Goal: Task Accomplishment & Management: Complete application form

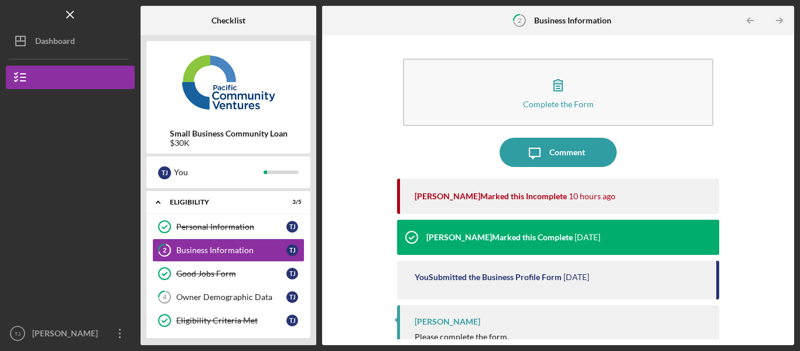
scroll to position [17, 0]
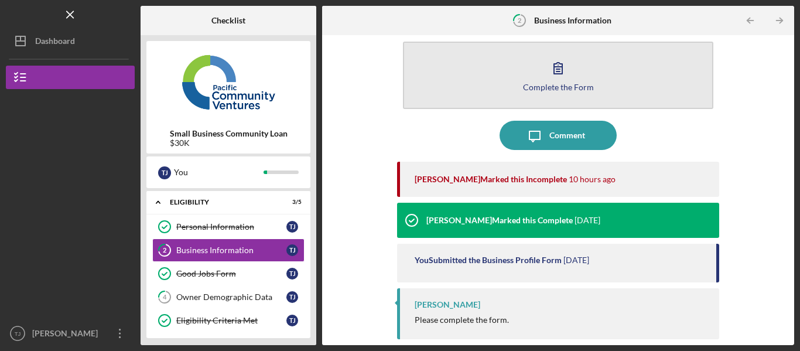
click at [580, 95] on button "Complete the Form Form" at bounding box center [558, 75] width 310 height 67
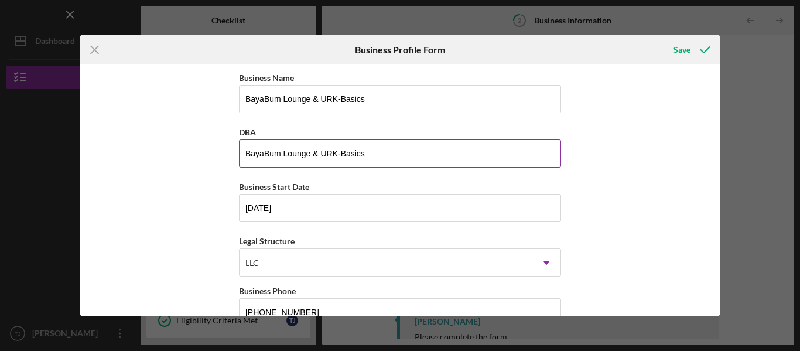
click at [367, 155] on input "BayaBum Lounge & URK-Basics" at bounding box center [400, 153] width 322 height 28
click at [369, 151] on input "BayaBum Lounge & URK-Basics" at bounding box center [400, 153] width 322 height 28
type input "BayaBum"
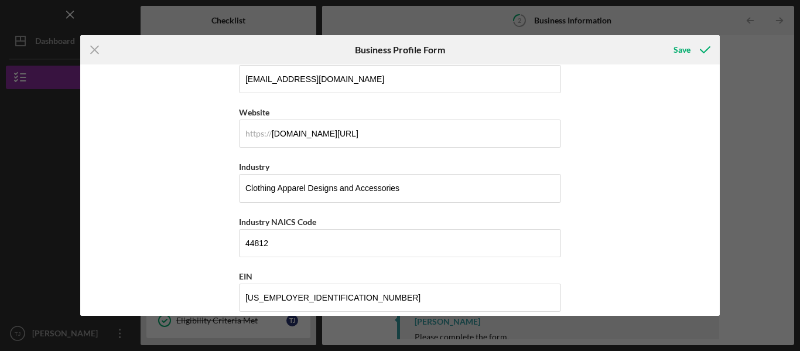
scroll to position [290, 0]
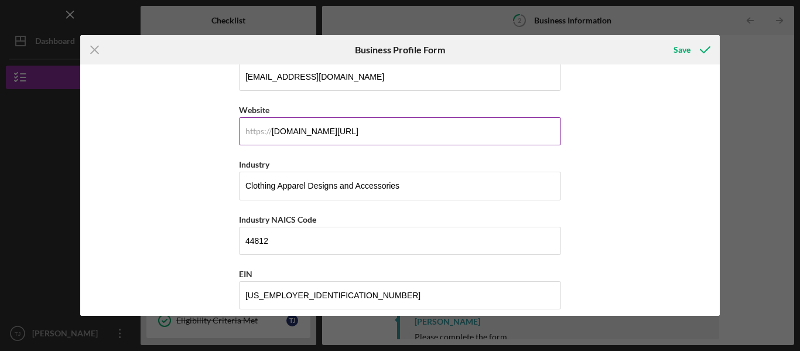
click at [455, 131] on input "[DOMAIN_NAME][URL]" at bounding box center [400, 131] width 322 height 28
type input "[DOMAIN_NAME][URL]"
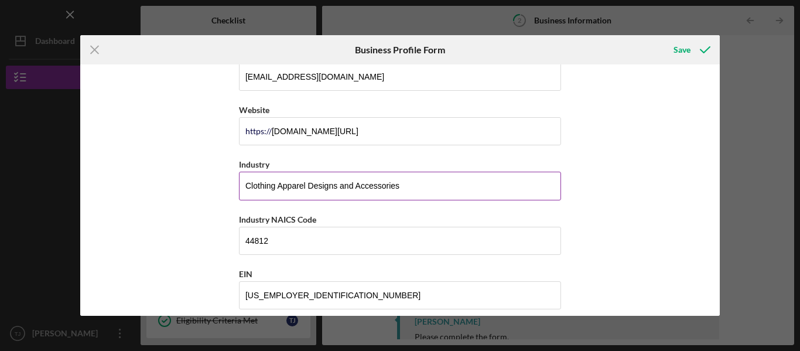
click at [443, 181] on input "Clothing Apparel Designs and Accessories" at bounding box center [400, 186] width 322 height 28
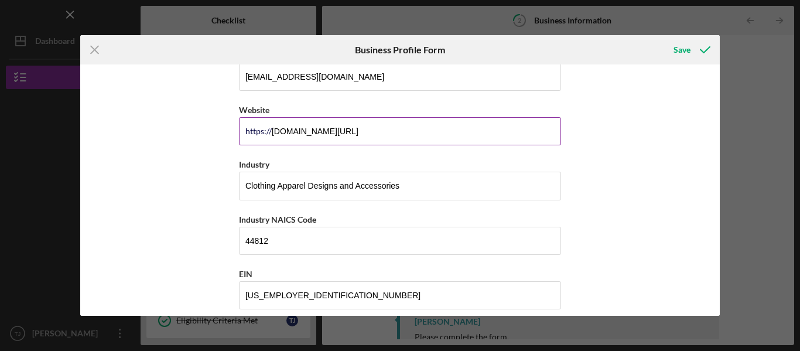
click at [267, 130] on div "https://" at bounding box center [258, 130] width 26 height 9
click at [294, 128] on input "[DOMAIN_NAME][URL]" at bounding box center [400, 131] width 322 height 28
click at [408, 131] on input "[DOMAIN_NAME][URL]" at bounding box center [400, 131] width 322 height 28
drag, startPoint x: 720, startPoint y: 155, endPoint x: 708, endPoint y: 146, distance: 15.1
click at [708, 146] on div "Icon/Menu Close Business Profile Form Save Business Name BayaBum Lounge & URK-B…" at bounding box center [400, 175] width 800 height 351
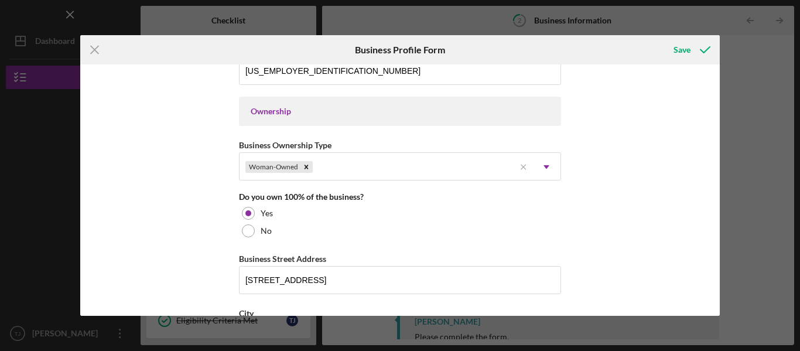
scroll to position [522, 0]
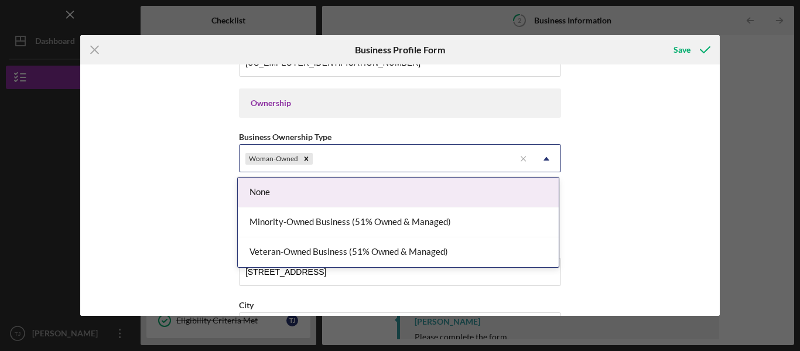
click at [478, 155] on div "Woman-Owned" at bounding box center [376, 158] width 275 height 27
click at [375, 189] on div "None" at bounding box center [398, 192] width 321 height 30
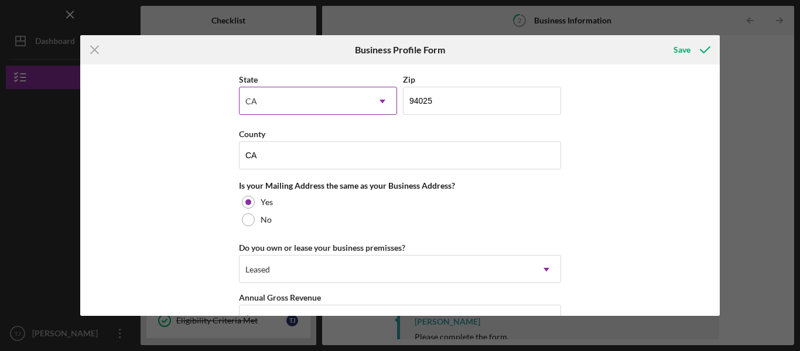
scroll to position [815, 0]
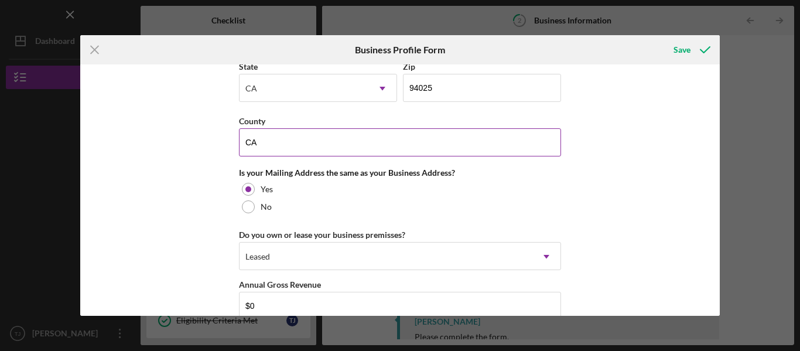
click at [358, 146] on input "CA" at bounding box center [400, 142] width 322 height 28
type input "C"
type input "s"
type input "[GEOGRAPHIC_DATA]"
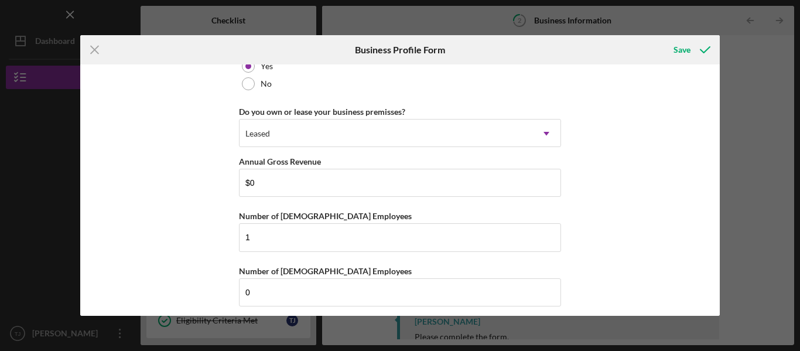
scroll to position [946, 0]
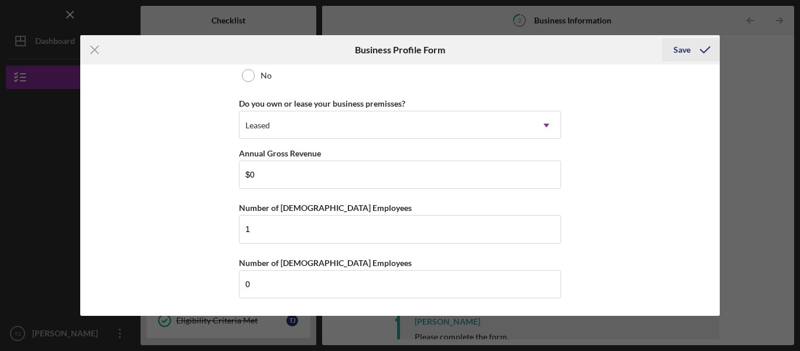
click at [683, 54] on div "Save" at bounding box center [681, 49] width 17 height 23
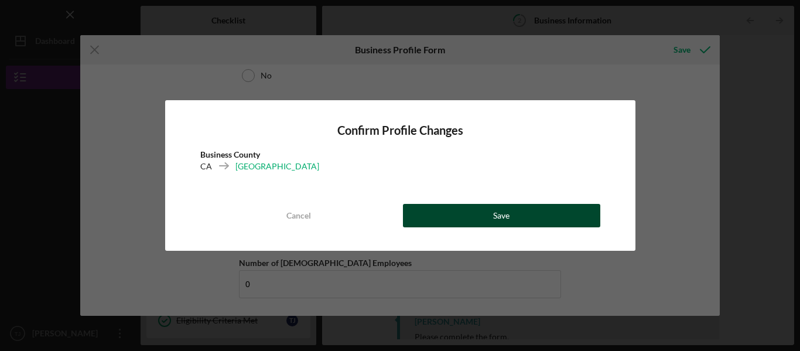
click at [547, 210] on button "Save" at bounding box center [501, 215] width 197 height 23
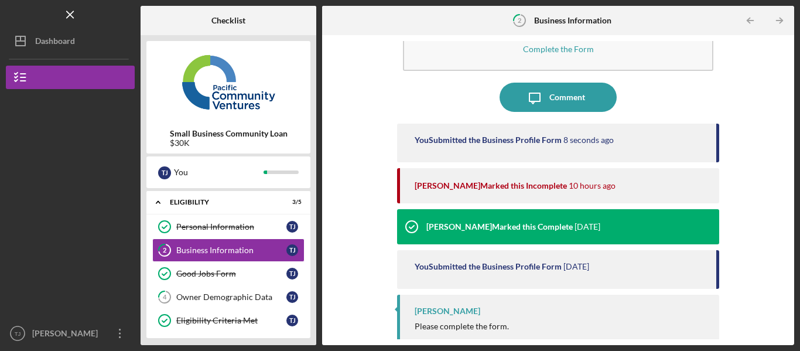
scroll to position [61, 0]
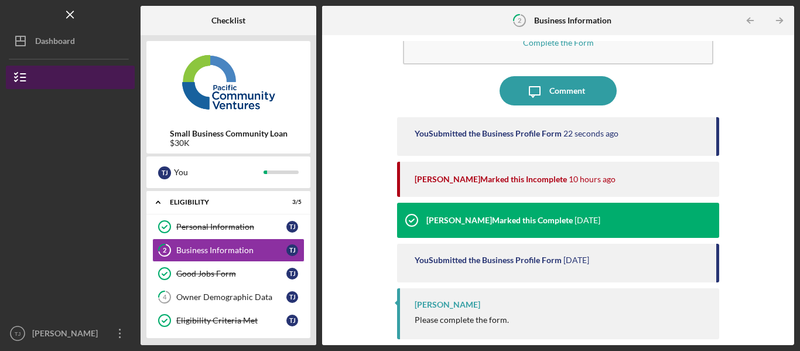
click at [68, 78] on button "Small Business Community Loan" at bounding box center [70, 77] width 129 height 23
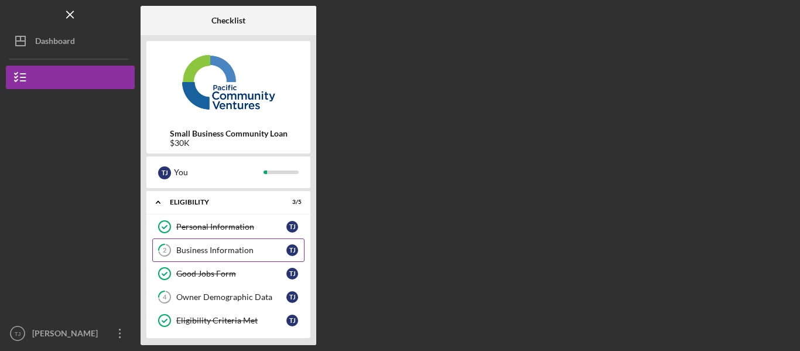
click at [220, 251] on div "Business Information" at bounding box center [231, 249] width 110 height 9
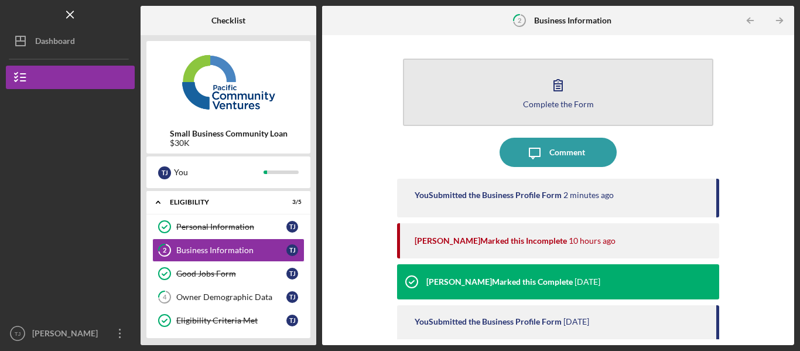
click at [556, 93] on icon "button" at bounding box center [557, 84] width 29 height 29
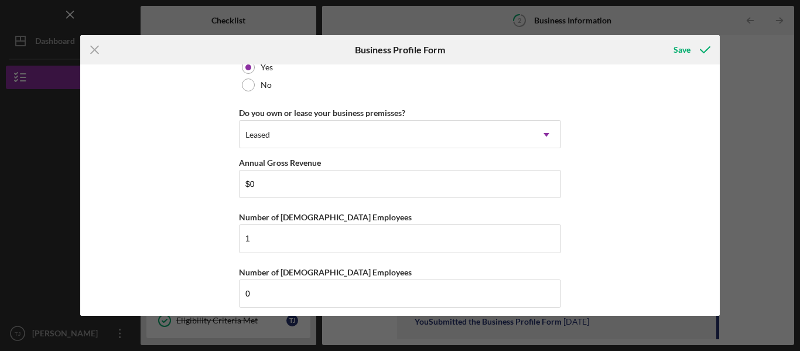
scroll to position [946, 0]
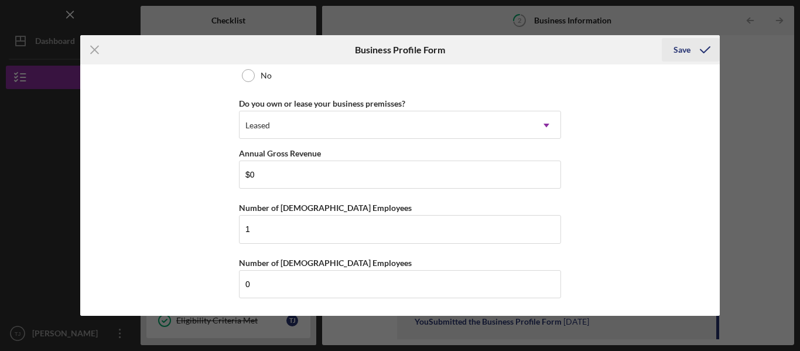
click at [700, 47] on icon "submit" at bounding box center [704, 49] width 29 height 29
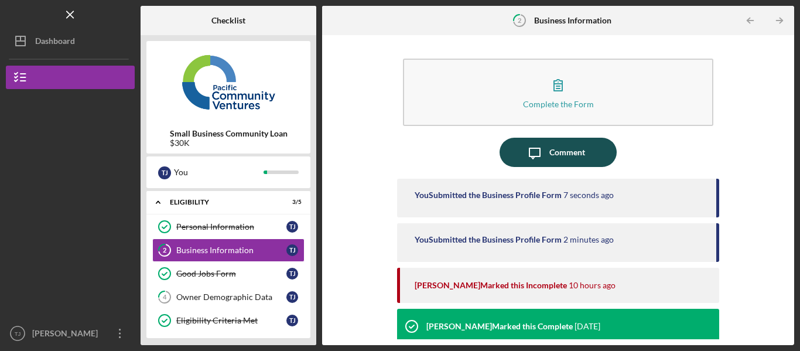
click at [533, 159] on icon "Icon/Message" at bounding box center [534, 152] width 29 height 29
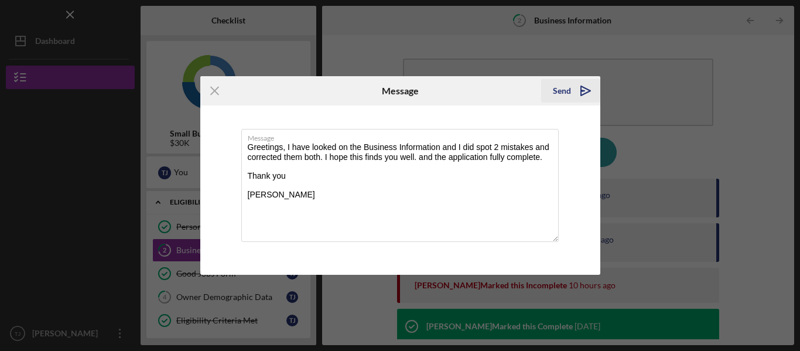
type textarea "Greetings, I have looked on the Business Information and I did spot 2 mistakes …"
click at [557, 94] on div "Send" at bounding box center [562, 90] width 18 height 23
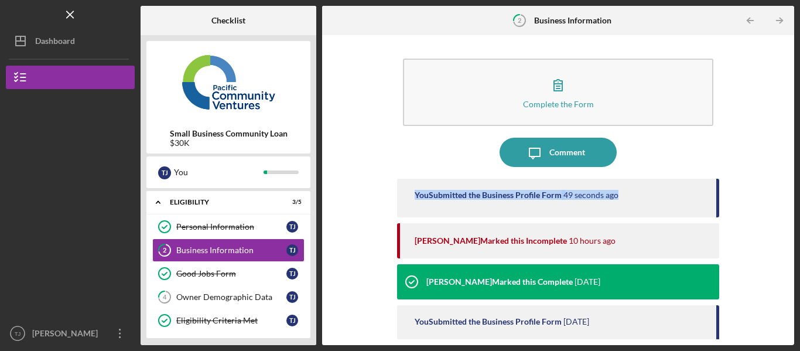
drag, startPoint x: 799, startPoint y: 138, endPoint x: 789, endPoint y: 191, distance: 53.6
click at [789, 191] on div "Icon/Menu 2 Business Information Checklist Small Business Community Loan $30K T…" at bounding box center [400, 175] width 800 height 351
drag, startPoint x: 789, startPoint y: 191, endPoint x: 781, endPoint y: 248, distance: 58.0
click at [781, 248] on div "Complete the Form Form Icon/Message Comment You Submitted the Business Profile …" at bounding box center [558, 190] width 472 height 310
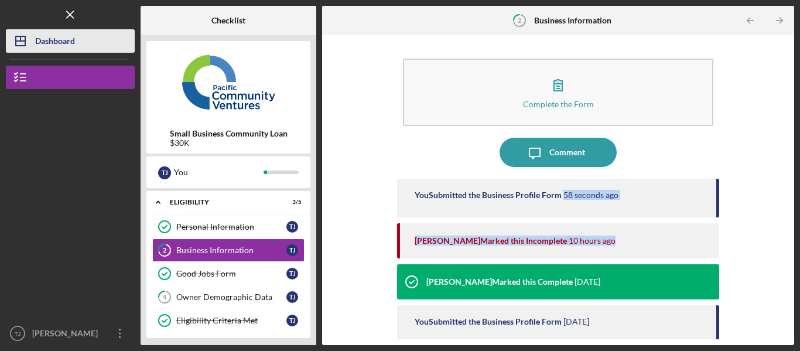
click at [57, 38] on div "Dashboard" at bounding box center [55, 42] width 40 height 26
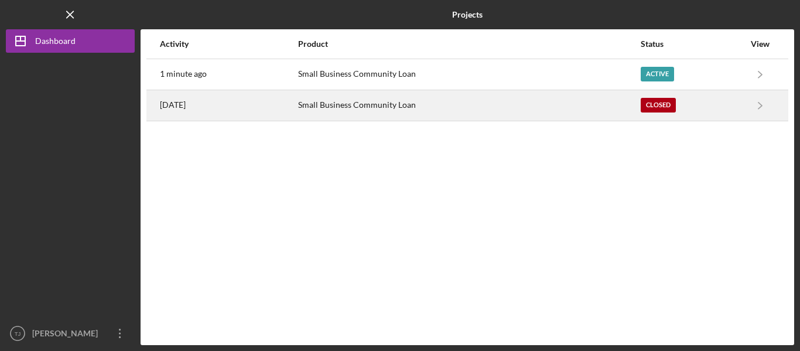
click at [648, 104] on div "Closed" at bounding box center [658, 105] width 35 height 15
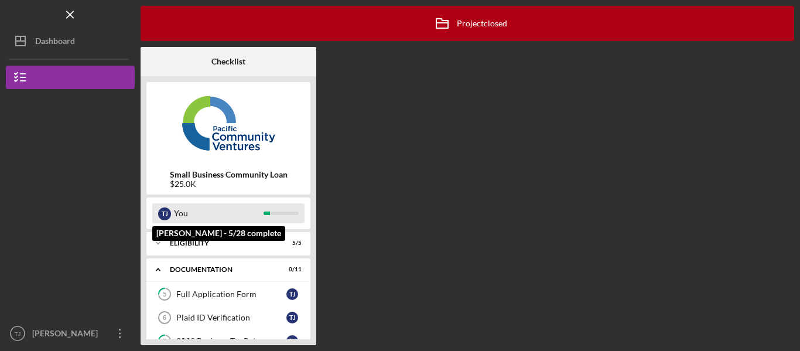
click at [231, 214] on div "You" at bounding box center [219, 213] width 90 height 20
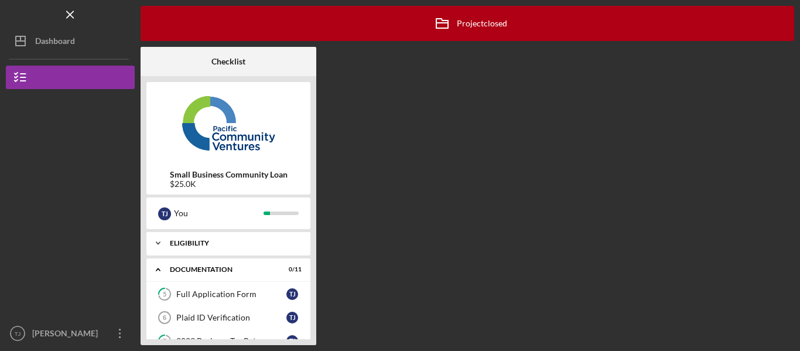
click at [160, 245] on icon "Icon/Expander" at bounding box center [157, 242] width 23 height 23
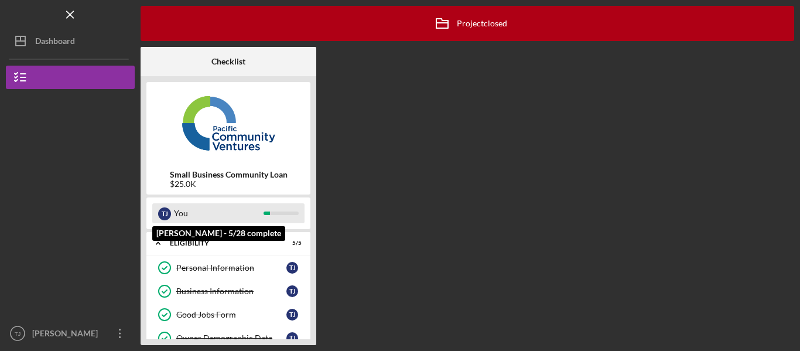
click at [198, 214] on div "You" at bounding box center [219, 213] width 90 height 20
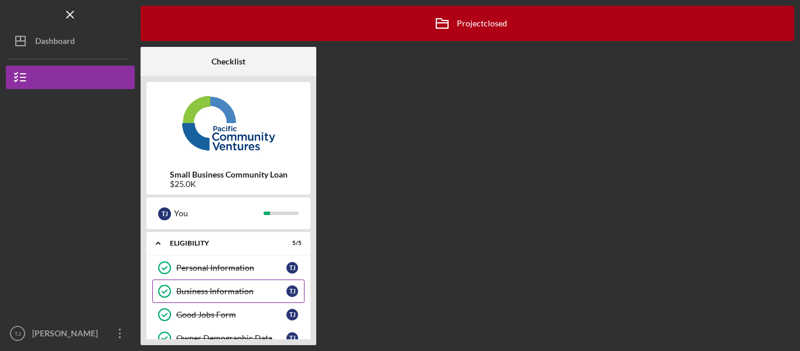
click at [208, 287] on div "Business Information" at bounding box center [231, 290] width 110 height 9
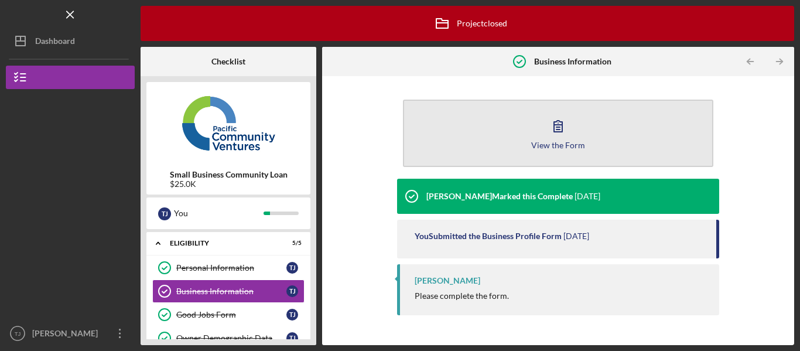
click at [557, 125] on icon "button" at bounding box center [558, 126] width 8 height 11
